Goal: Use online tool/utility: Utilize a website feature to perform a specific function

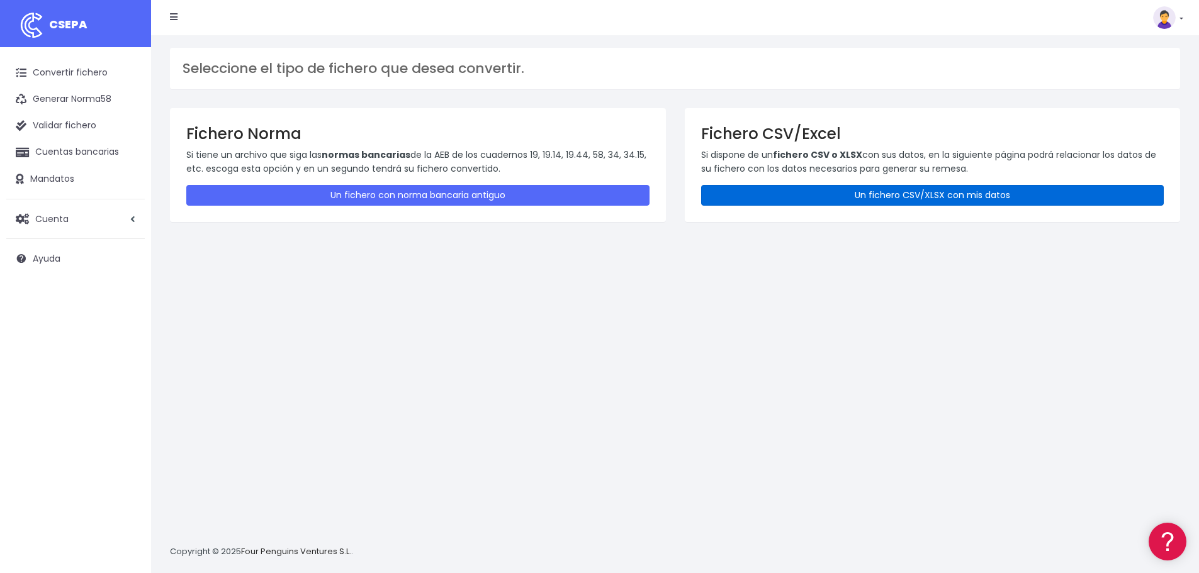
click at [934, 201] on link "Un fichero CSV/XLSX con mis datos" at bounding box center [932, 195] width 463 height 21
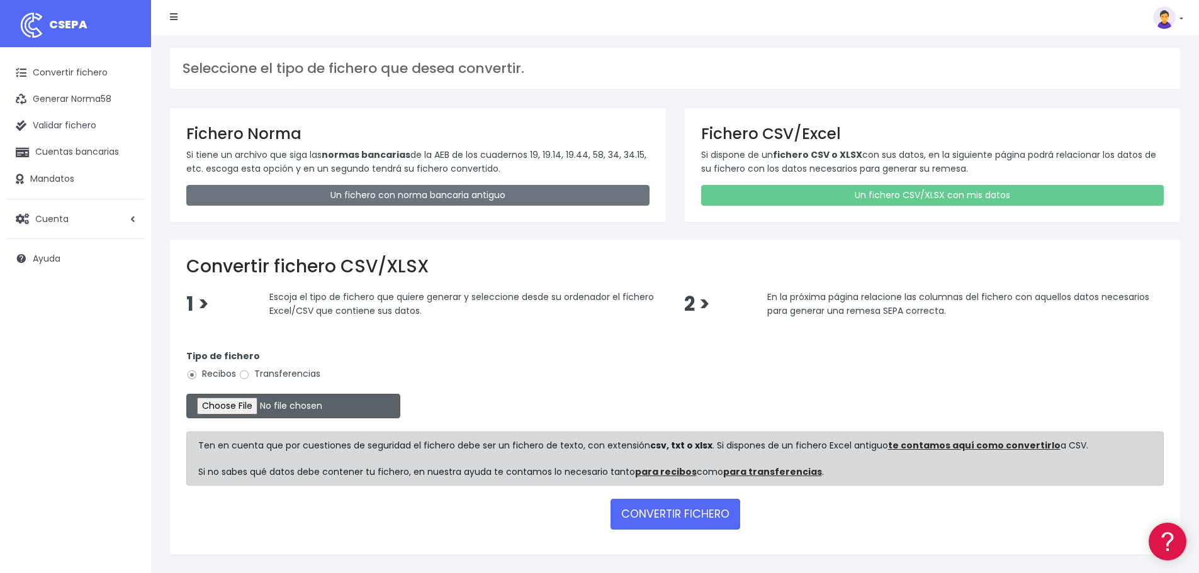
click at [247, 405] on input "file" at bounding box center [293, 406] width 214 height 25
type input "C:\fakepath\26.JS SEPA BD SET25.xlsx"
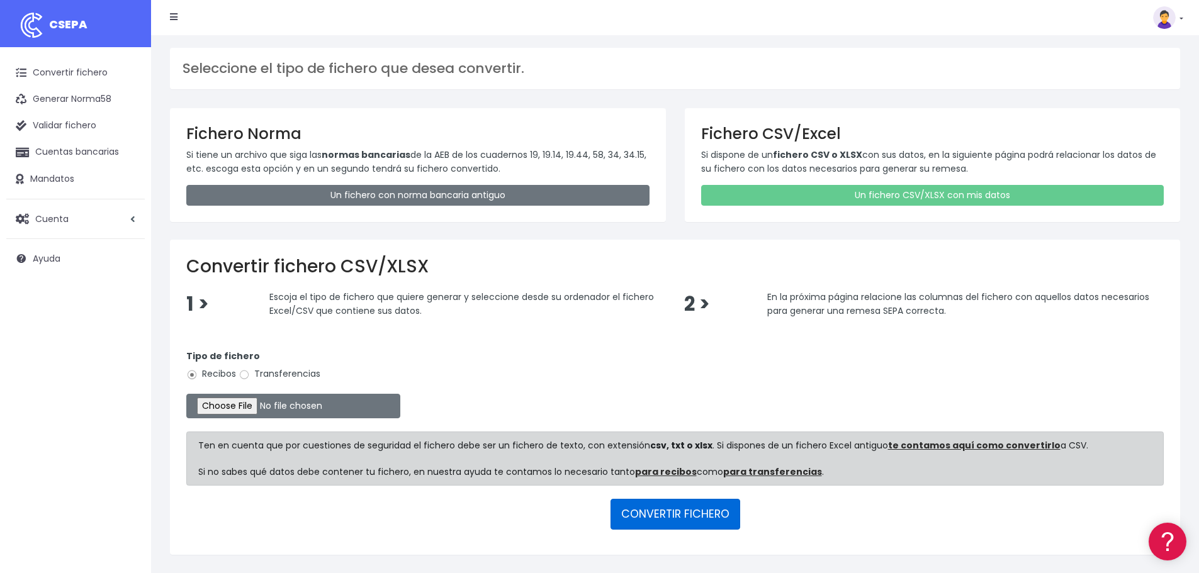
click at [671, 513] on button "CONVERTIR FICHERO" at bounding box center [675, 514] width 130 height 30
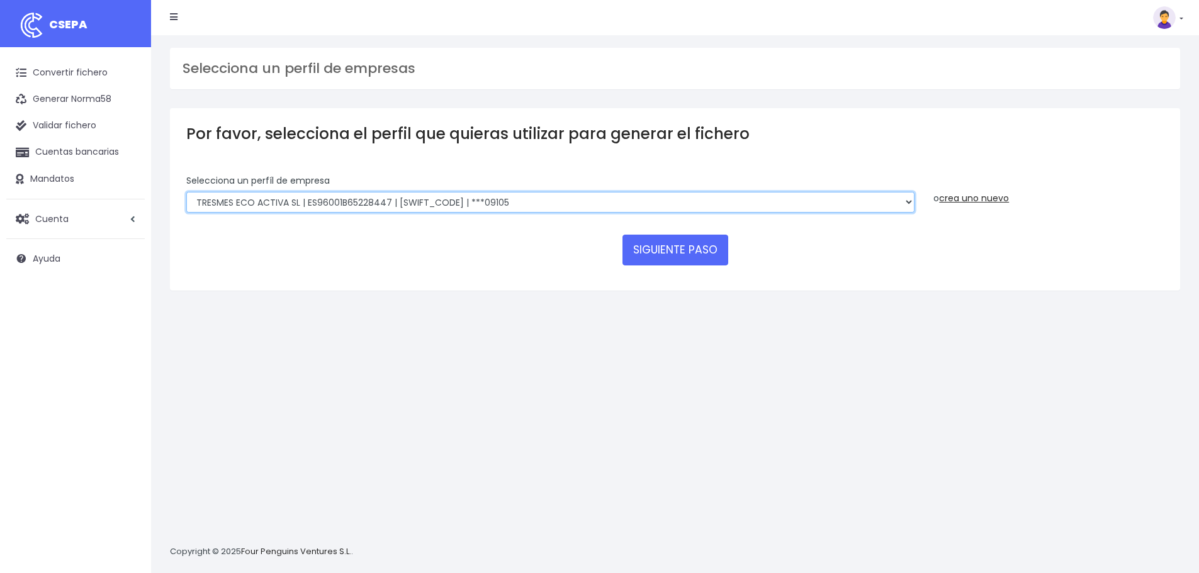
click at [520, 204] on select "TRESMES ECO ACTIVA SL | ES96001B65228447 | BSABESBBXXX | ***09105 TRESMES ECO A…" at bounding box center [550, 202] width 728 height 21
select select "2665"
click at [186, 192] on select "TRESMES ECO ACTIVA SL | ES96001B65228447 | BSABESBBXXX | ***09105 TRESMES ECO A…" at bounding box center [550, 202] width 728 height 21
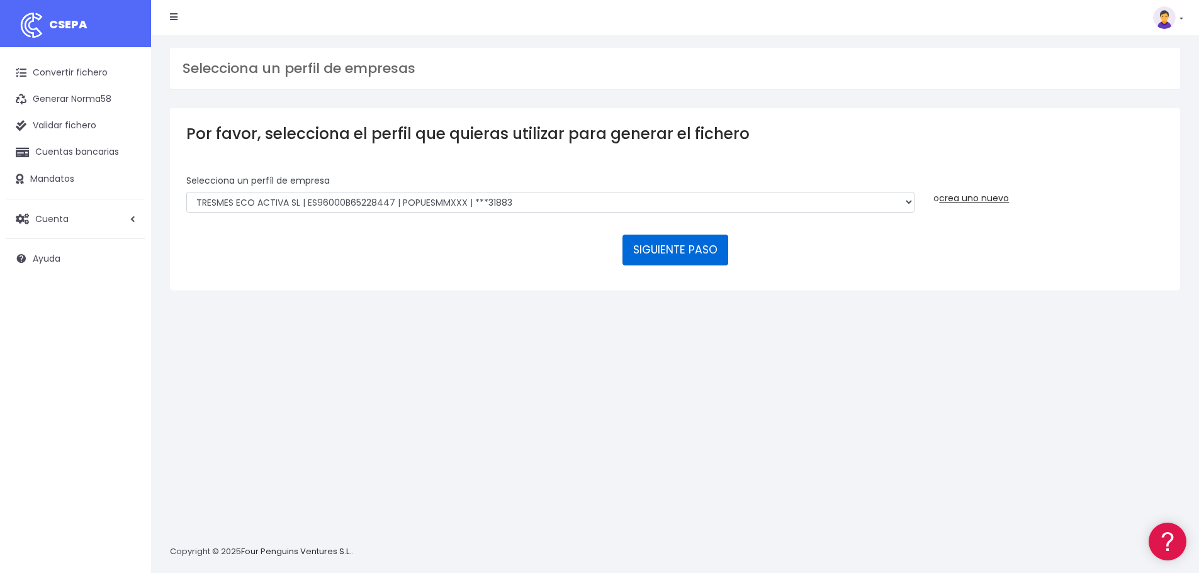
click at [664, 250] on button "SIGUIENTE PASO" at bounding box center [675, 250] width 106 height 30
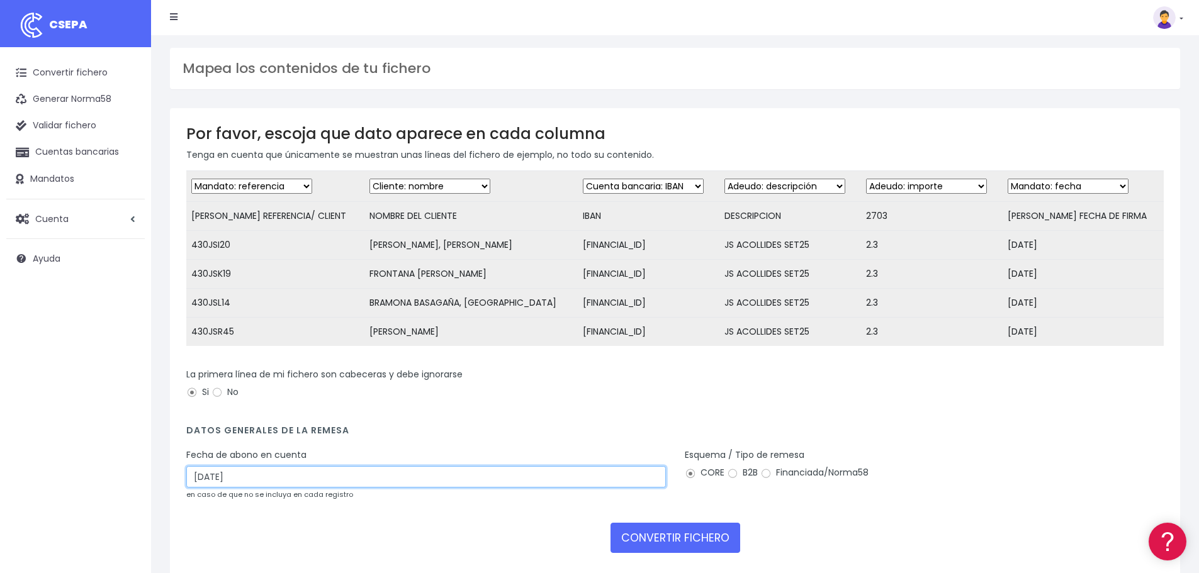
click at [254, 488] on input "04/10/2025" at bounding box center [425, 476] width 479 height 21
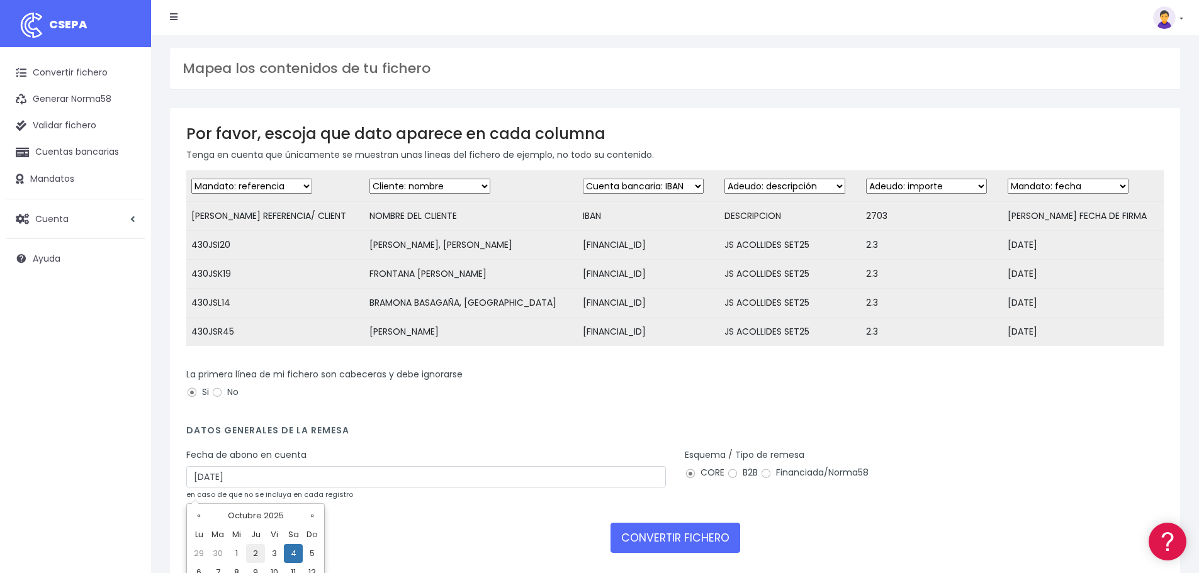
click at [259, 551] on td "2" at bounding box center [255, 553] width 19 height 19
type input "02/10/2025"
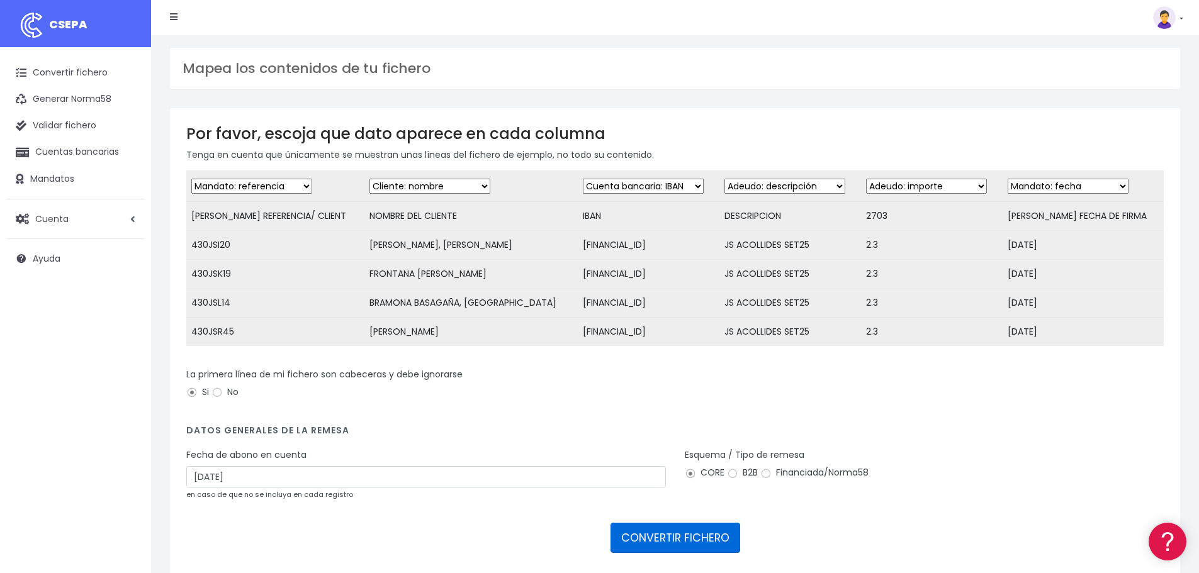
click at [664, 552] on button "CONVERTIR FICHERO" at bounding box center [675, 538] width 130 height 30
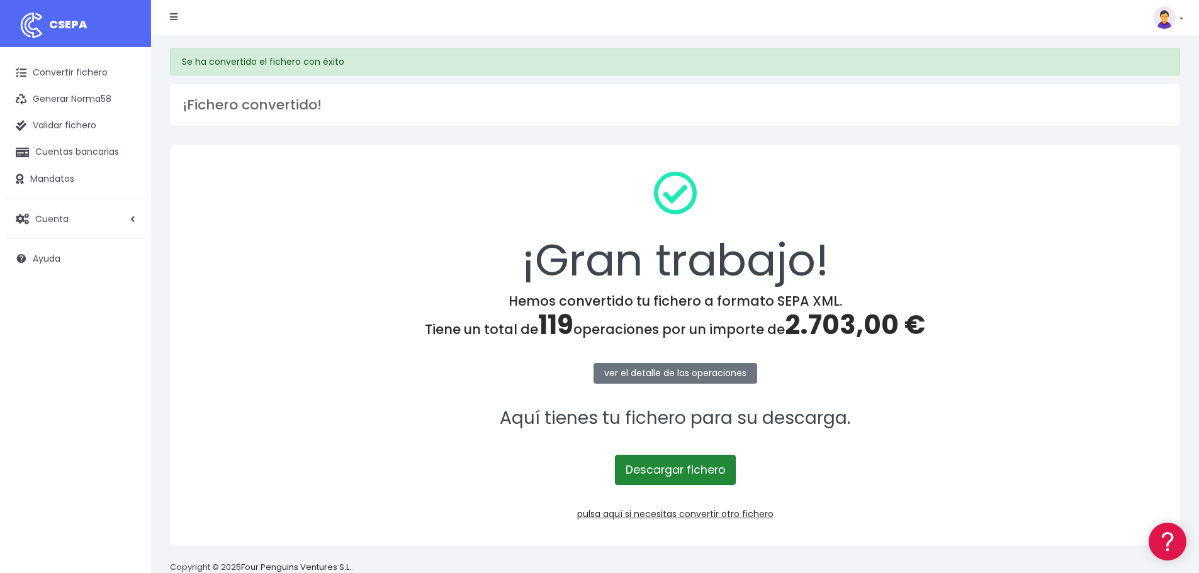
click at [668, 474] on link "Descargar fichero" at bounding box center [675, 470] width 121 height 30
click at [686, 520] on link "pulsa aquí si necesitas convertir otro fichero" at bounding box center [675, 514] width 196 height 13
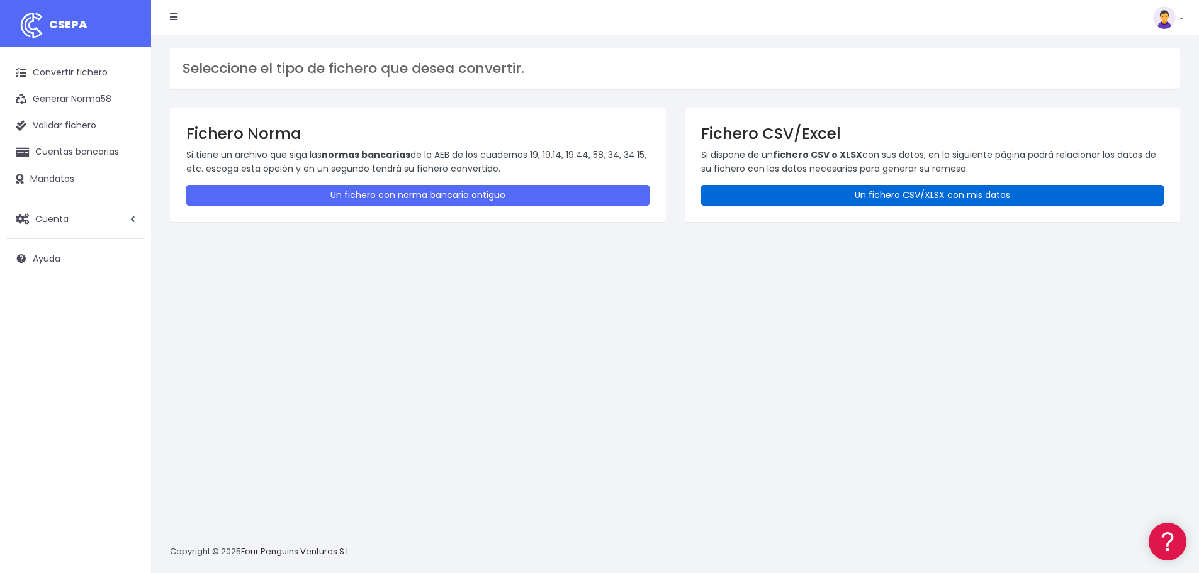
click at [924, 188] on link "Un fichero CSV/XLSX con mis datos" at bounding box center [932, 195] width 463 height 21
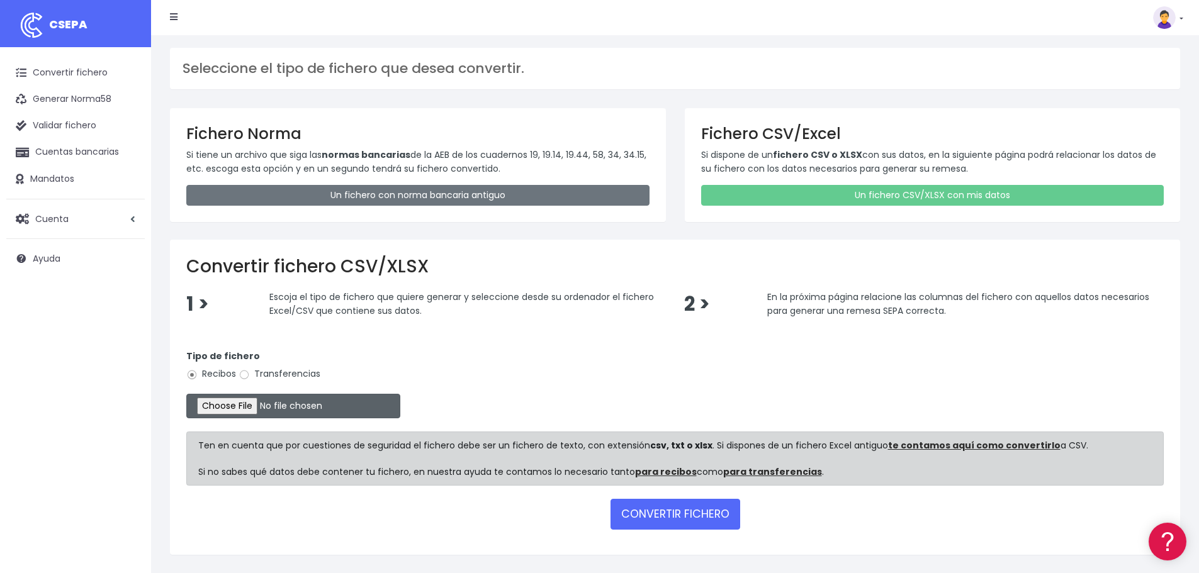
click at [248, 406] on input "file" at bounding box center [293, 406] width 214 height 25
type input "C:\fakepath\26.JS SEPA MENJ SET25.xlsx"
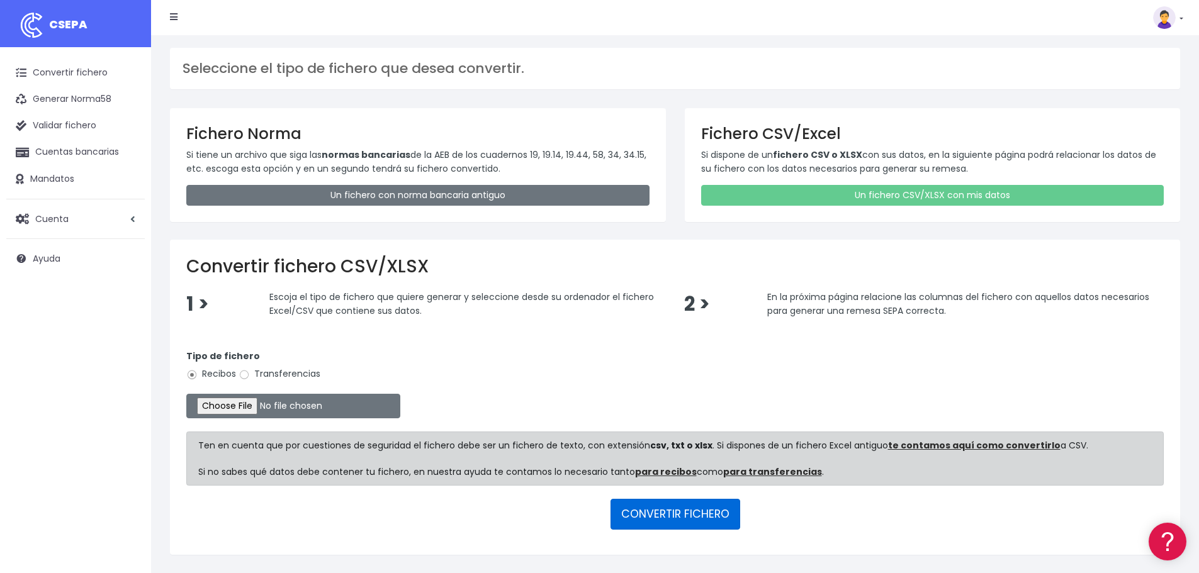
click at [683, 510] on button "CONVERTIR FICHERO" at bounding box center [675, 514] width 130 height 30
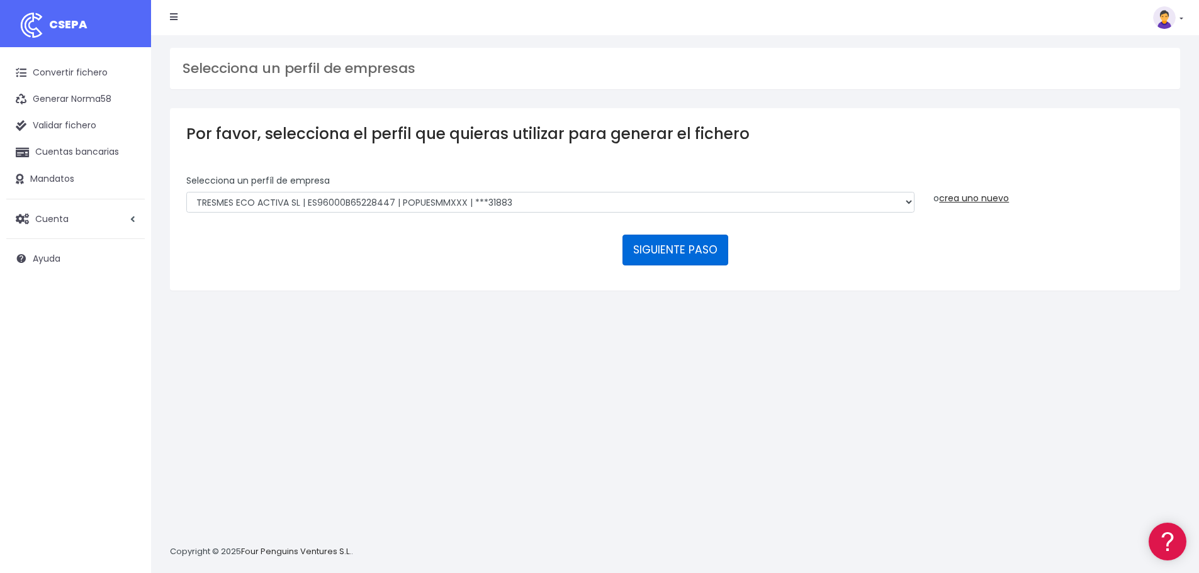
click at [669, 244] on button "SIGUIENTE PASO" at bounding box center [675, 250] width 106 height 30
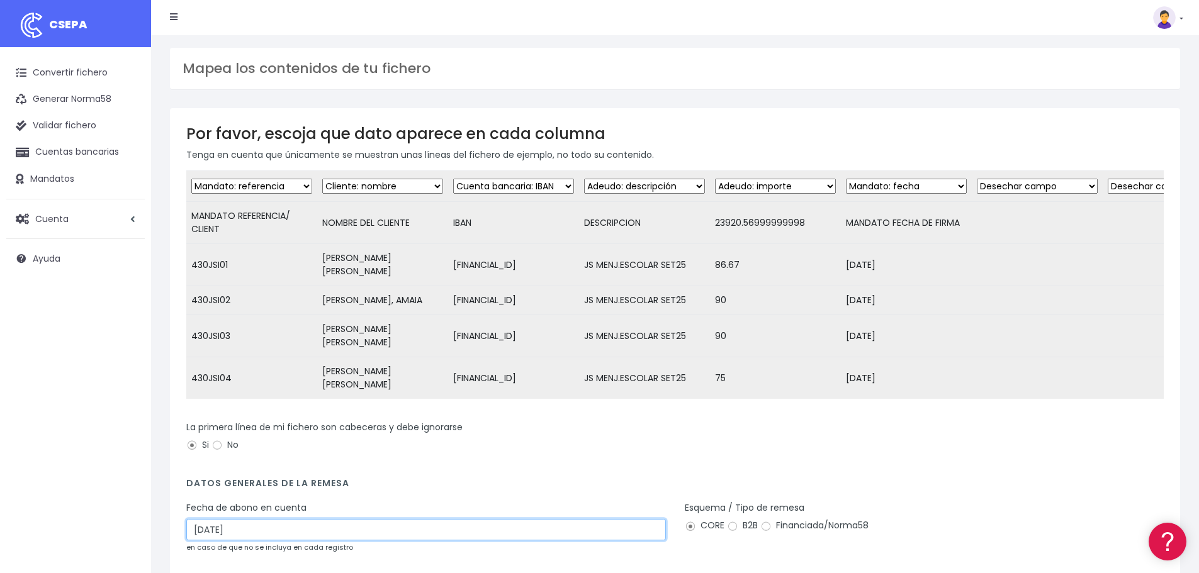
click at [266, 519] on input "04/10/2025" at bounding box center [425, 529] width 479 height 21
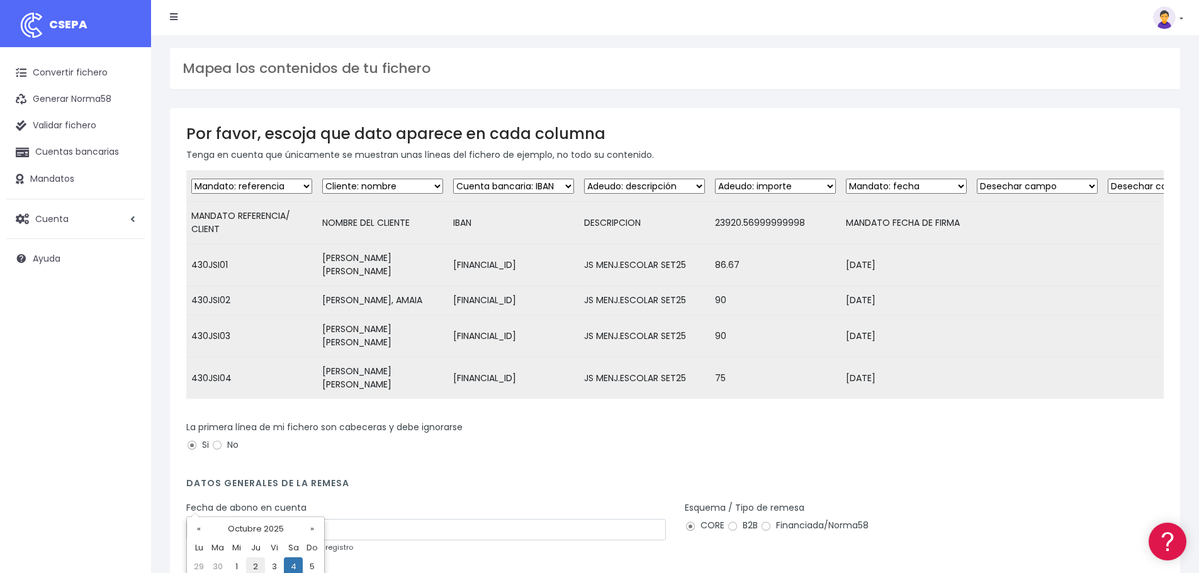
click at [262, 564] on td "2" at bounding box center [255, 566] width 19 height 19
type input "02/10/2025"
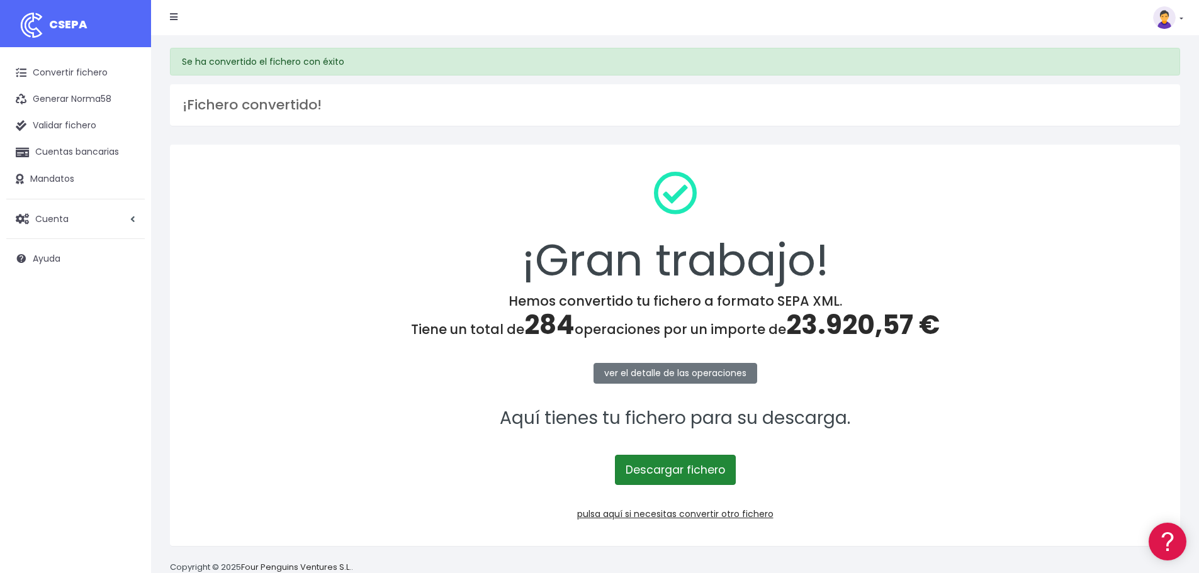
click at [685, 473] on link "Descargar fichero" at bounding box center [675, 470] width 121 height 30
